Goal: Transaction & Acquisition: Purchase product/service

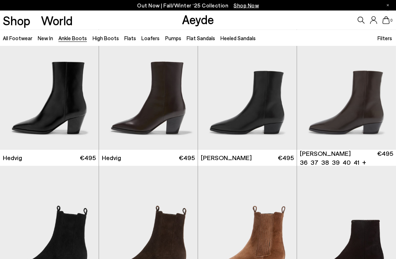
scroll to position [160, 0]
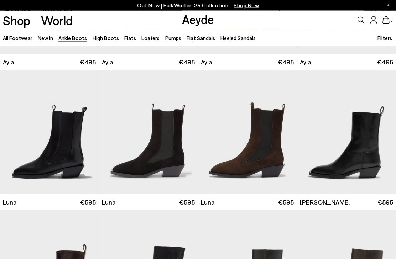
scroll to position [1657, 0]
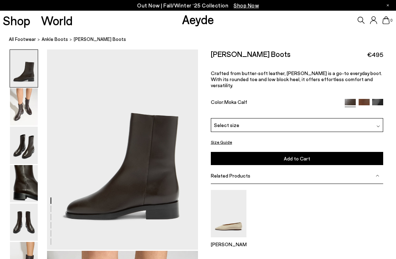
scroll to position [10, 0]
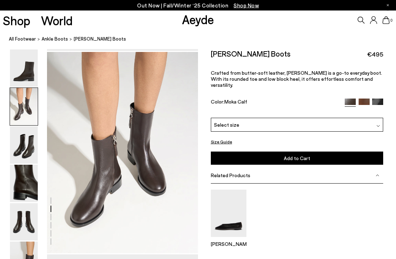
scroll to position [203, 0]
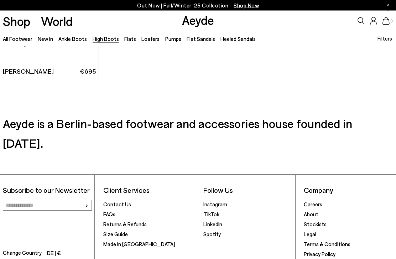
scroll to position [428, 0]
